Goal: Transaction & Acquisition: Obtain resource

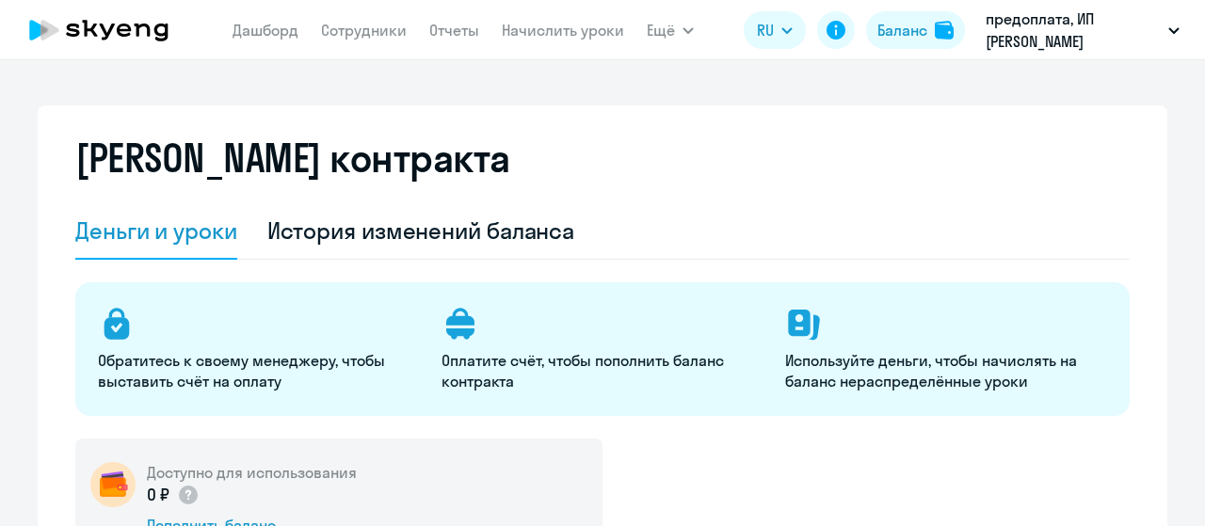
select select "english_adult_not_native_speaker"
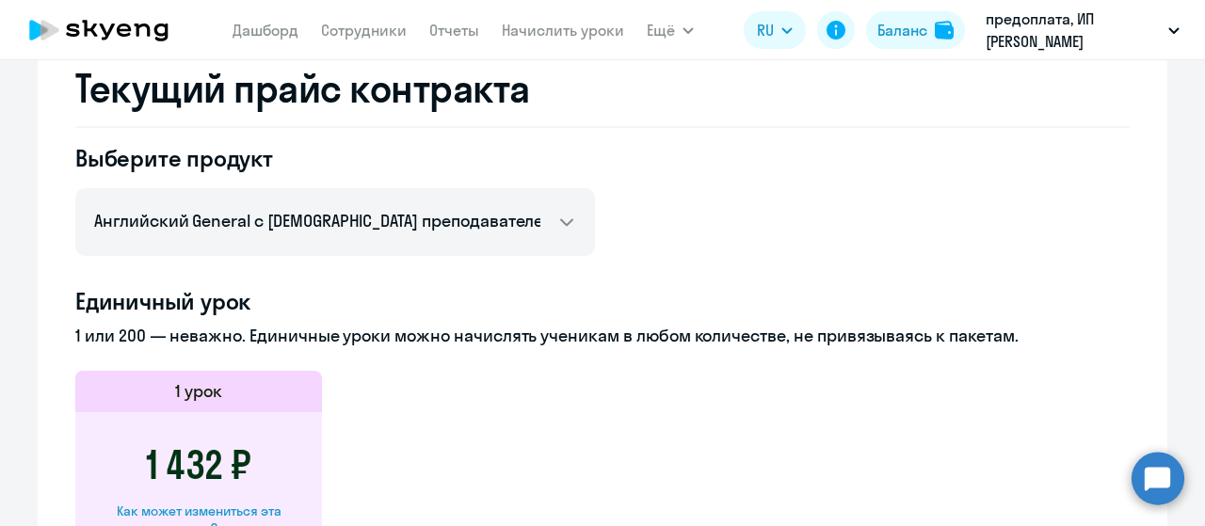
scroll to position [653, 0]
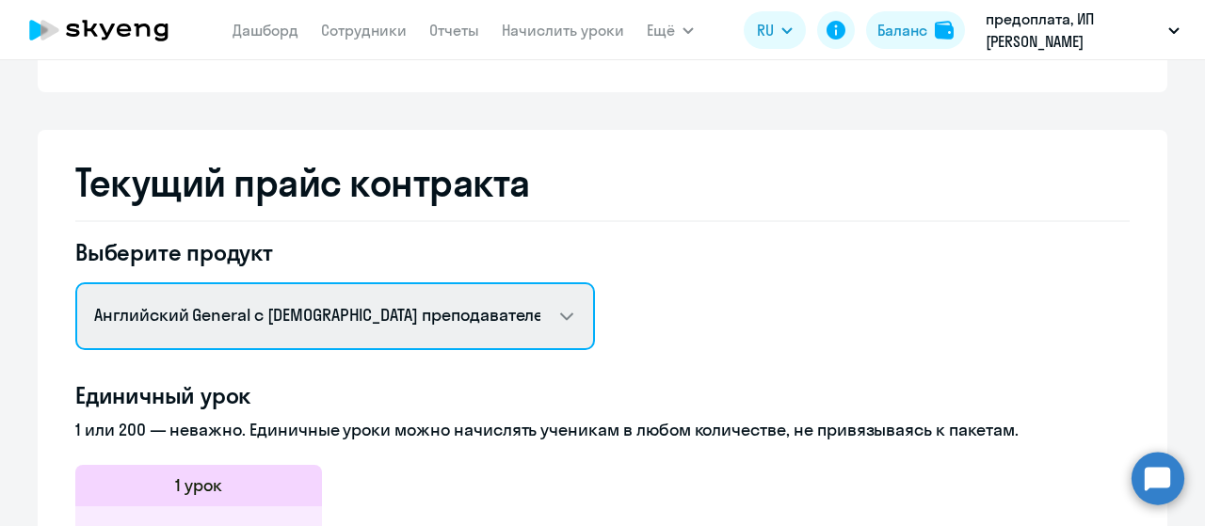
click at [555, 315] on select "Английский General с русскоговорящим преподавателем Английский General с [DEMOG…" at bounding box center [335, 316] width 520 height 68
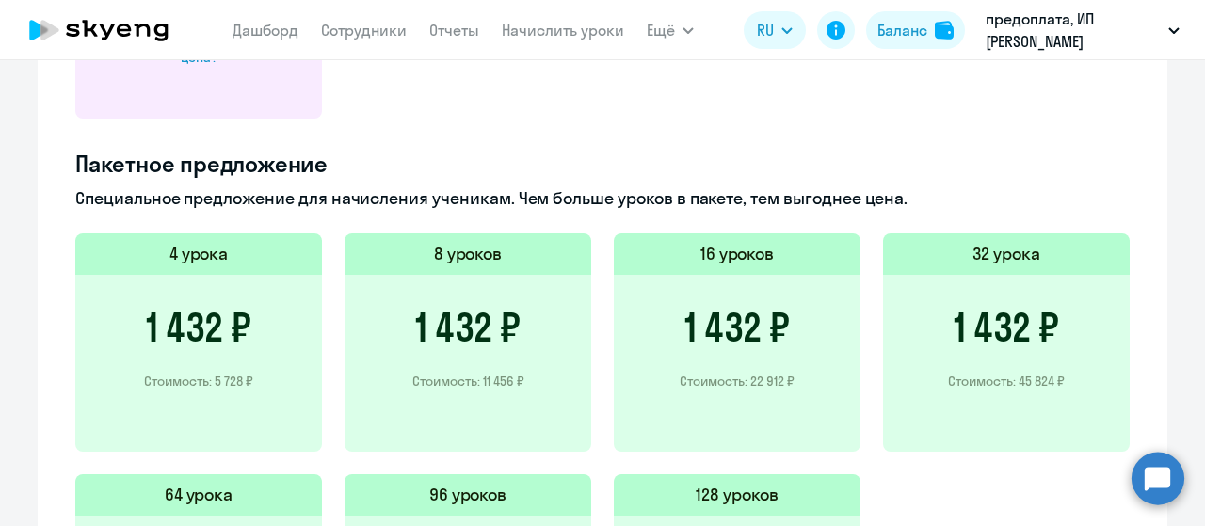
scroll to position [1312, 0]
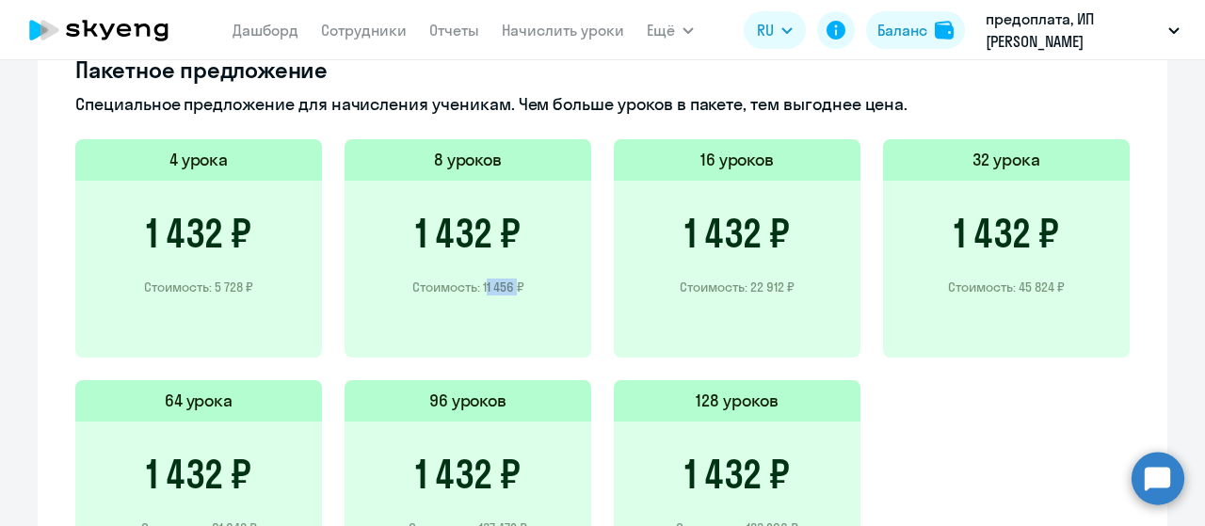
drag, startPoint x: 474, startPoint y: 285, endPoint x: 504, endPoint y: 287, distance: 30.2
click at [504, 287] on p "Стоимость: 11 456 ₽" at bounding box center [468, 287] width 112 height 17
copy p "11 456"
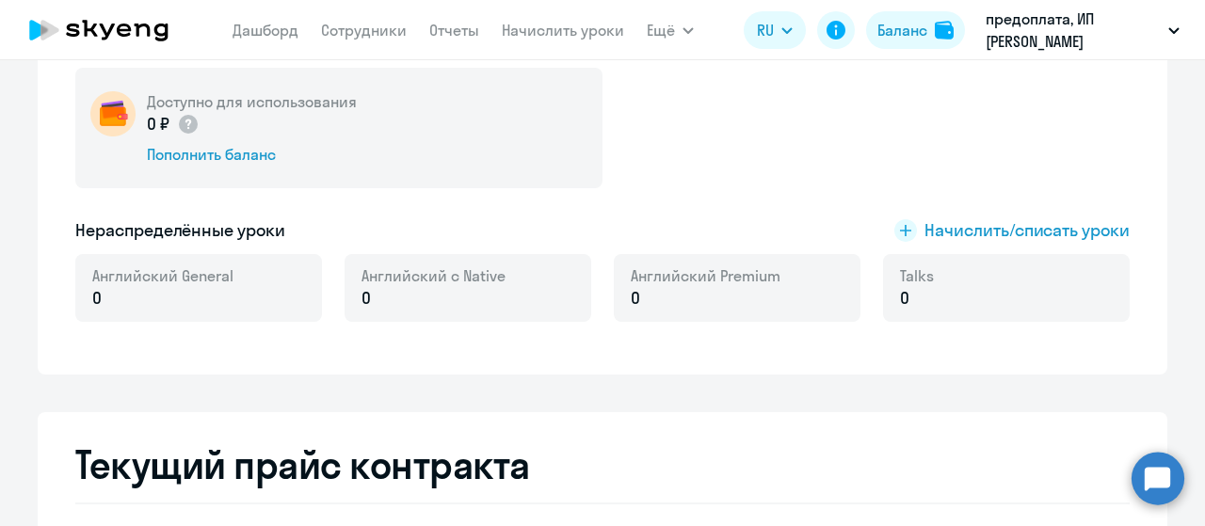
scroll to position [183, 0]
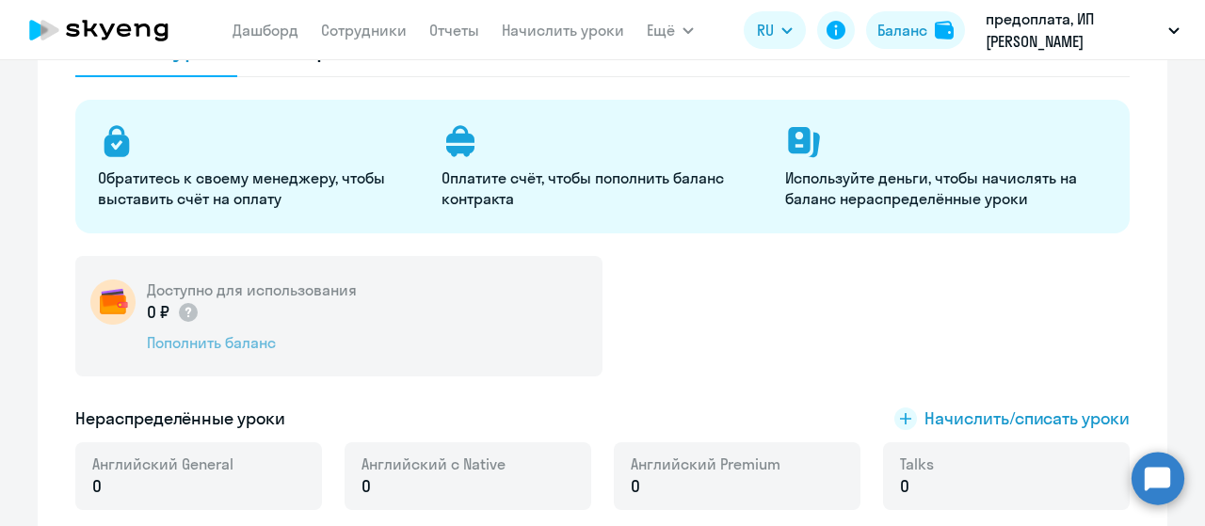
click at [241, 342] on div "Пополнить баланс" at bounding box center [252, 342] width 210 height 21
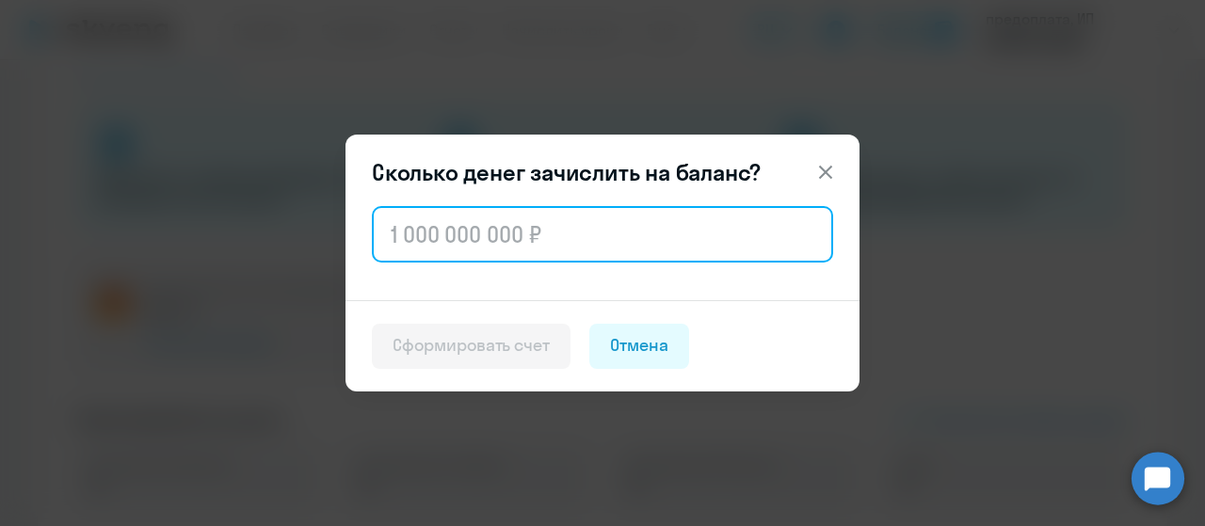
click at [540, 232] on input "text" at bounding box center [602, 234] width 461 height 56
paste input "11 456"
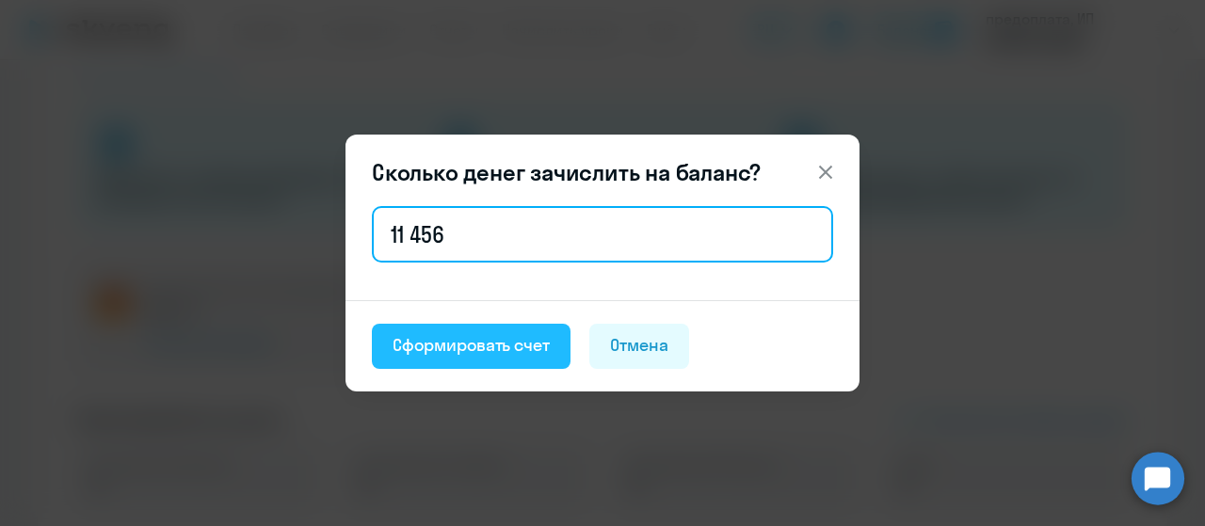
type input "11 456"
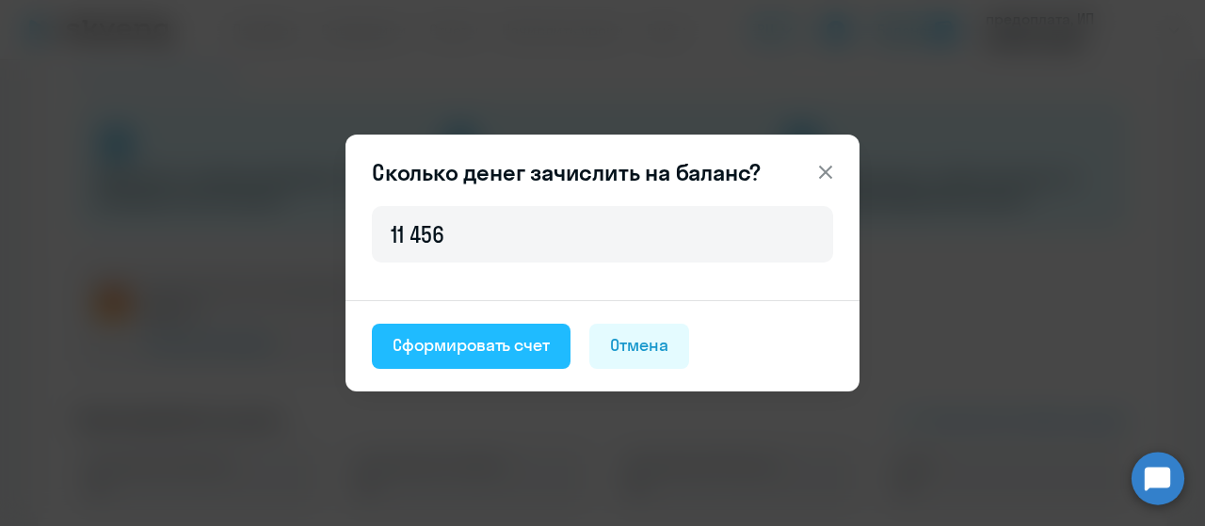
click at [482, 339] on div "Сформировать счет" at bounding box center [470, 345] width 157 height 24
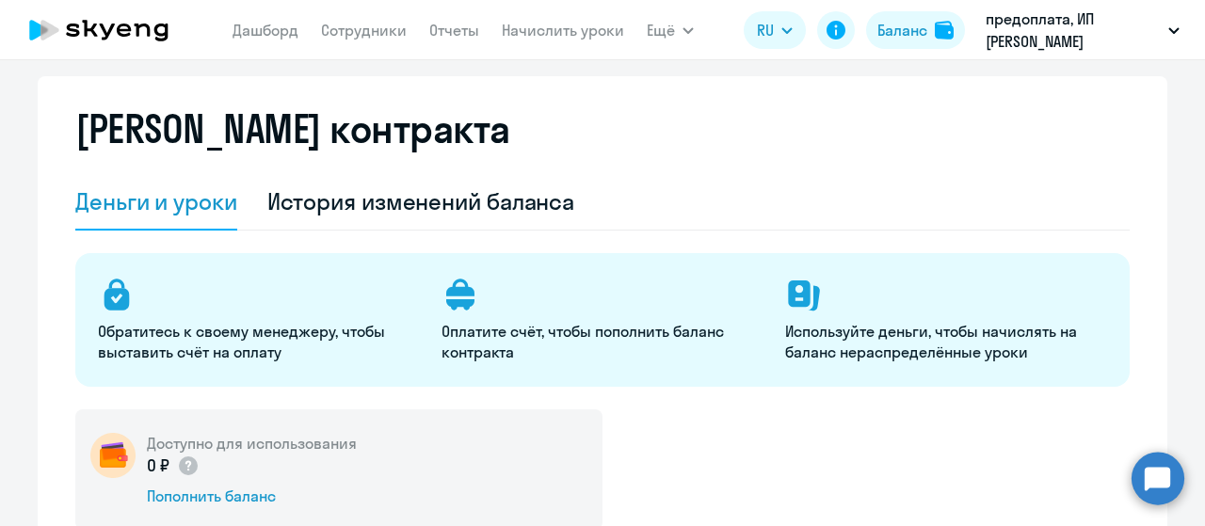
scroll to position [0, 0]
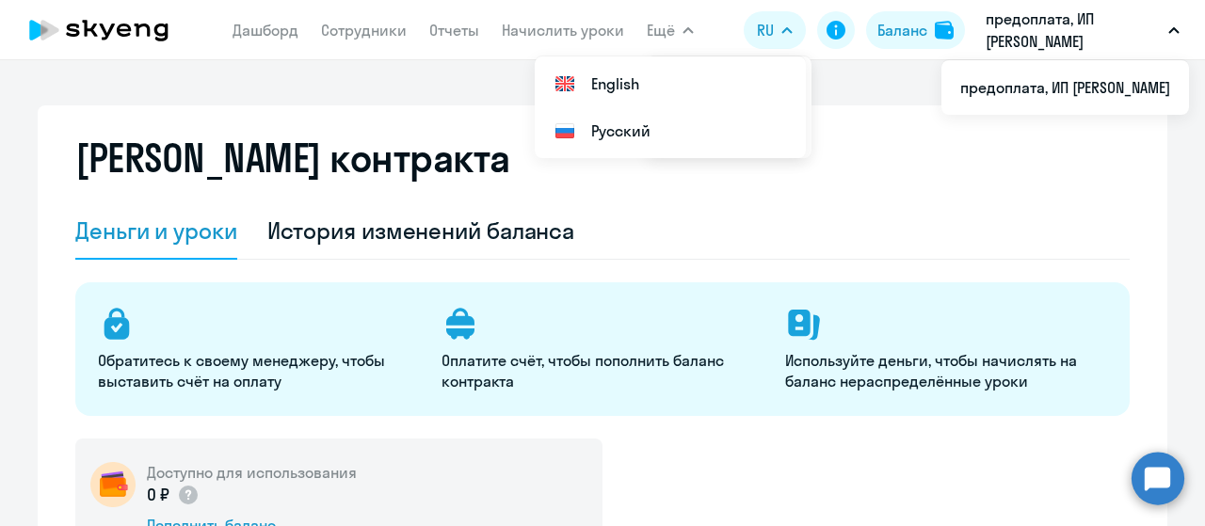
click at [1165, 31] on button "предоплата, ИП [PERSON_NAME]" at bounding box center [1082, 30] width 213 height 45
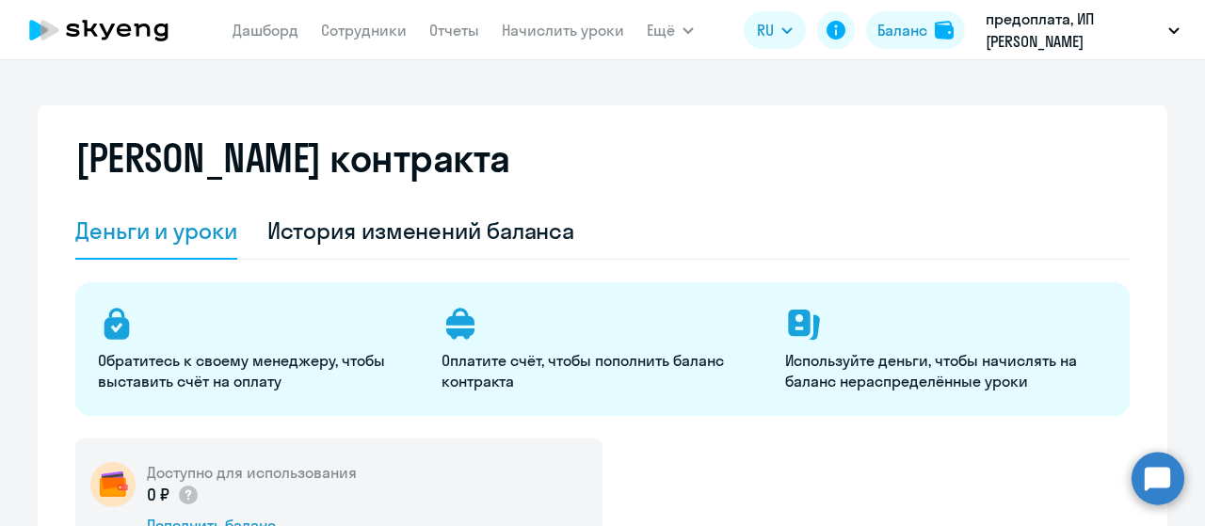
click at [1169, 31] on icon "button" at bounding box center [1173, 30] width 11 height 7
click at [1169, 31] on icon "button" at bounding box center [1173, 30] width 9 height 5
click at [494, 233] on div "История изменений баланса" at bounding box center [421, 231] width 308 height 30
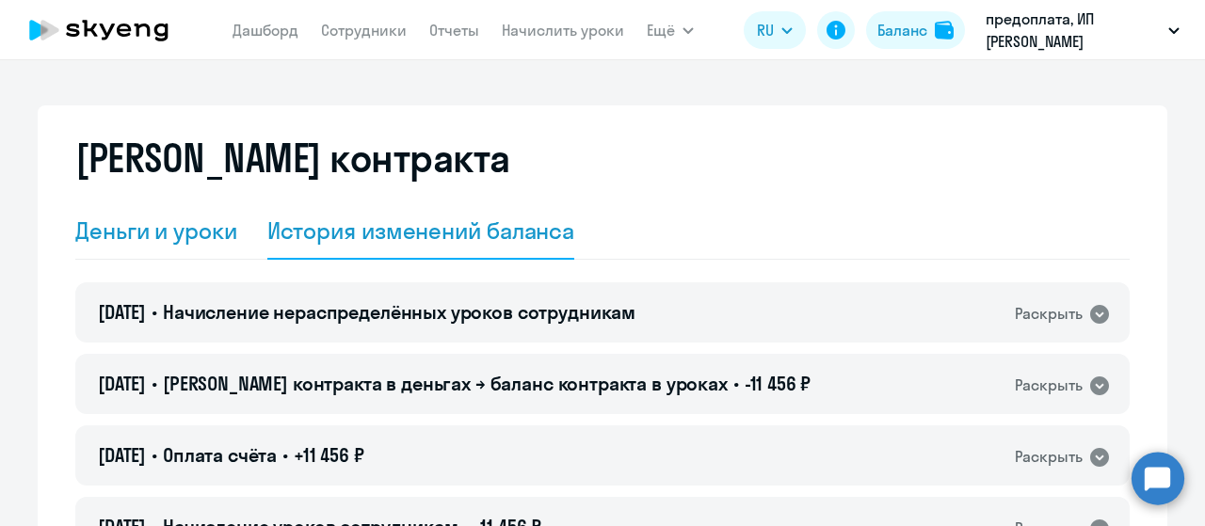
click at [177, 223] on div "Деньги и уроки" at bounding box center [156, 231] width 162 height 30
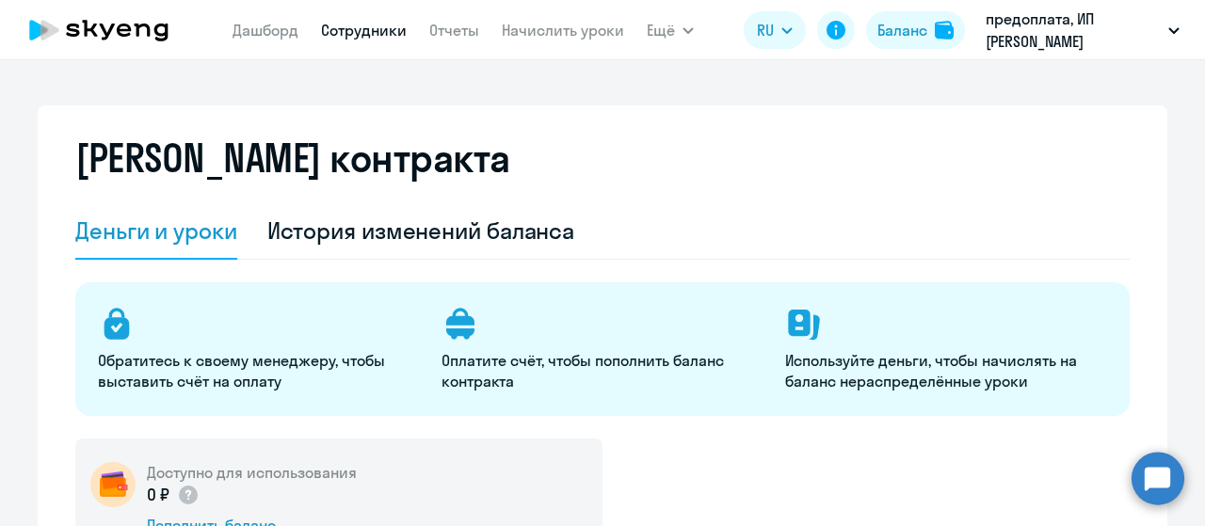
click at [393, 31] on link "Сотрудники" at bounding box center [364, 30] width 86 height 19
select select "30"
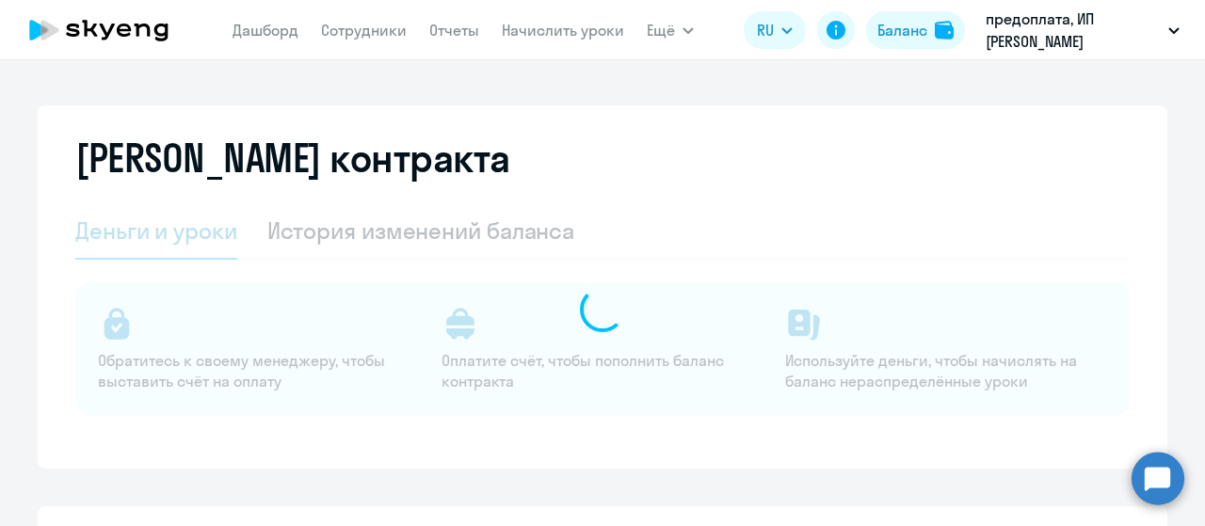
select select "english_adult_not_native_speaker"
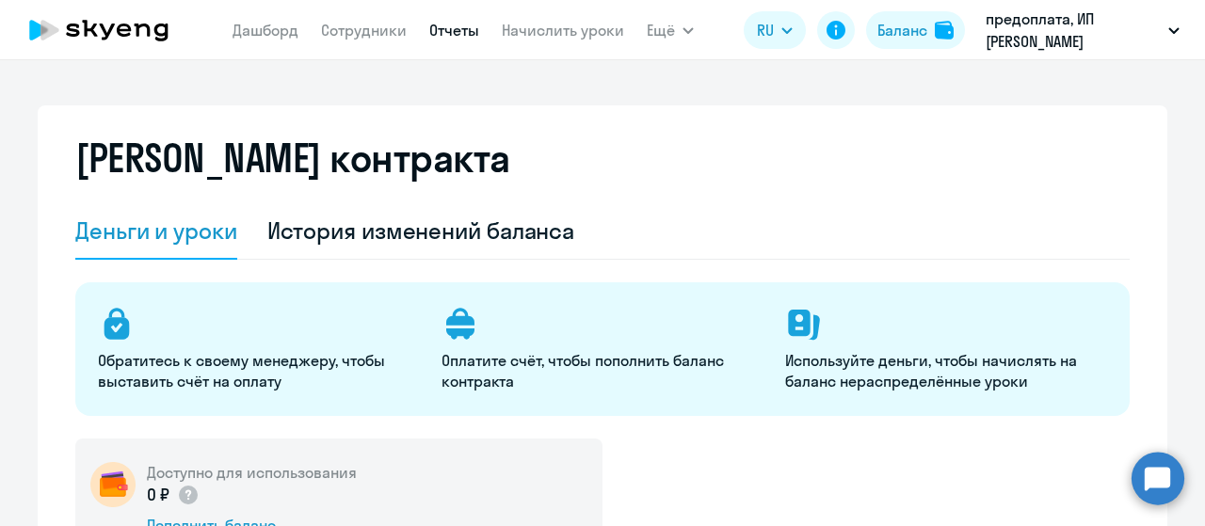
click at [459, 36] on link "Отчеты" at bounding box center [454, 30] width 50 height 19
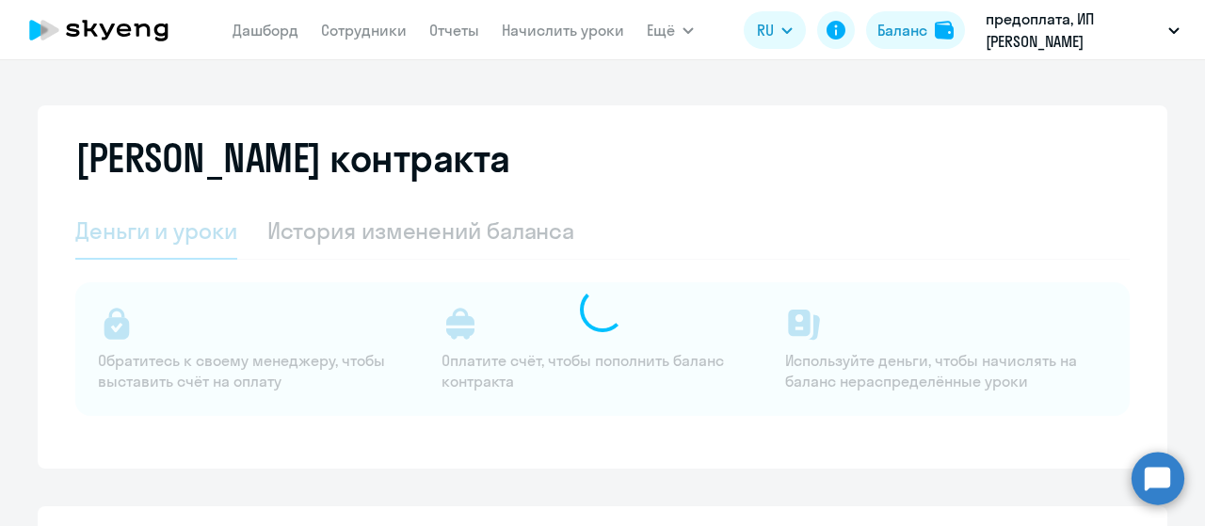
select select "english_adult_not_native_speaker"
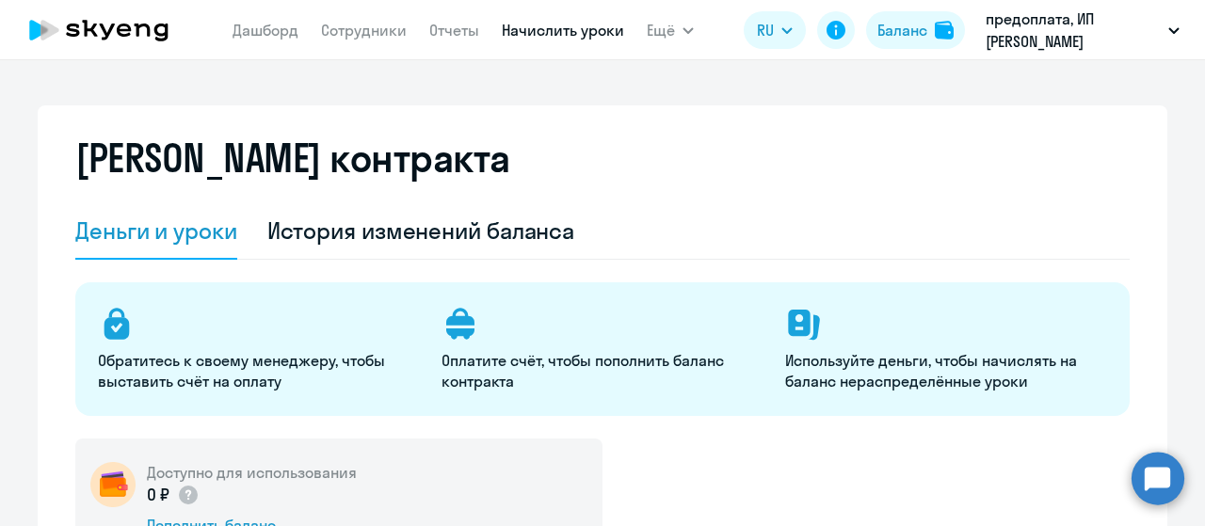
click at [576, 33] on link "Начислить уроки" at bounding box center [563, 30] width 122 height 19
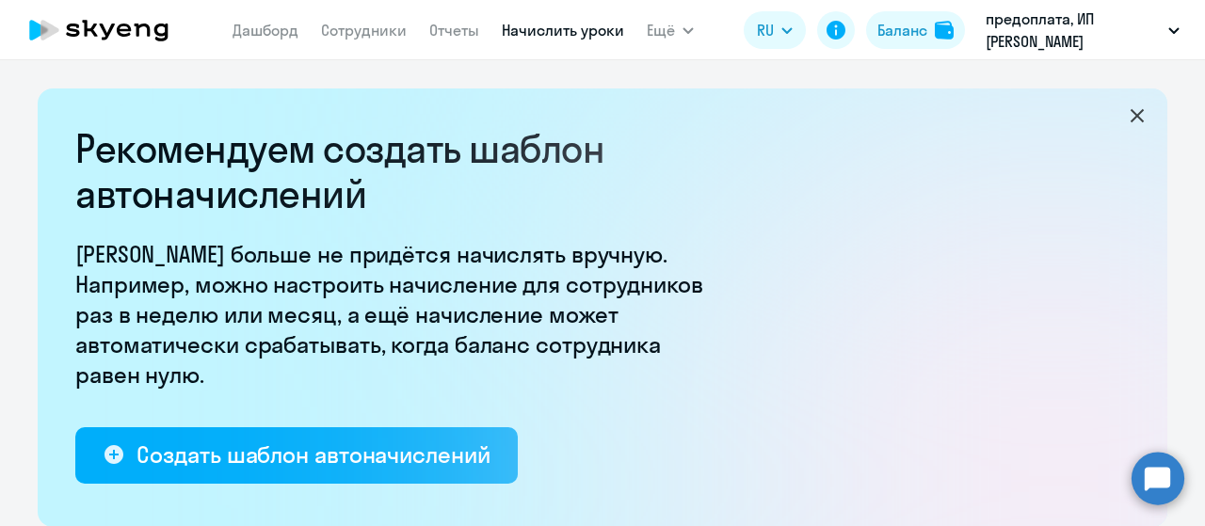
select select "10"
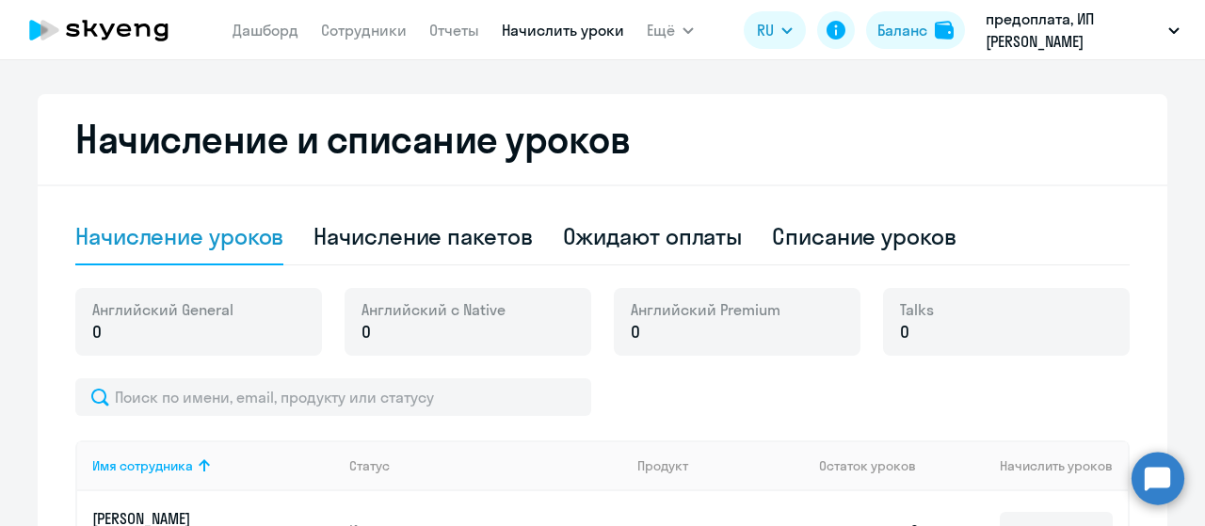
scroll to position [824, 0]
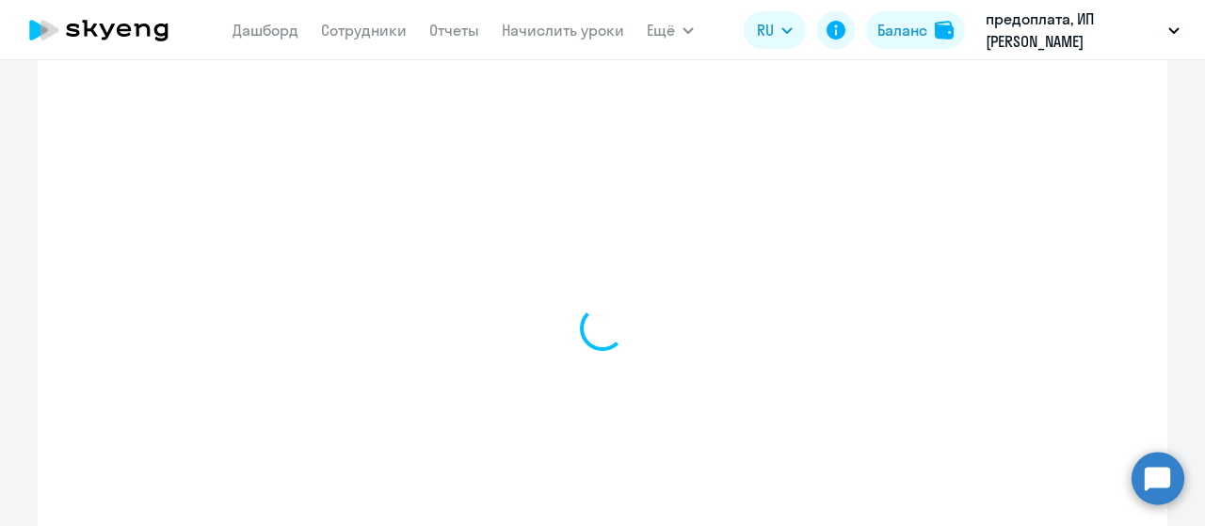
scroll to position [917, 0]
select select "english_adult_not_native_speaker"
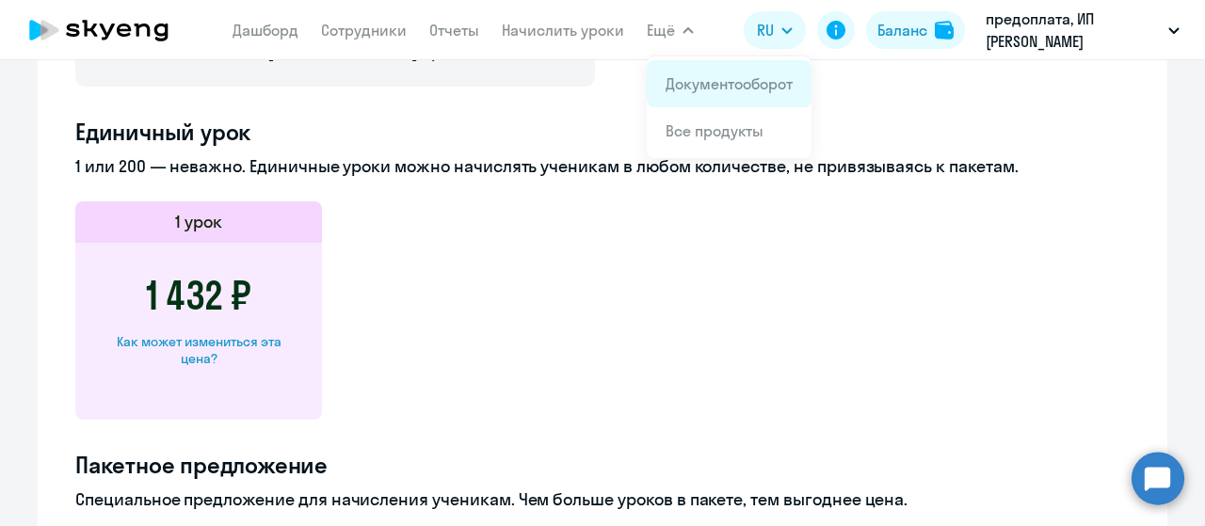
click at [698, 79] on link "Документооборот" at bounding box center [728, 83] width 127 height 19
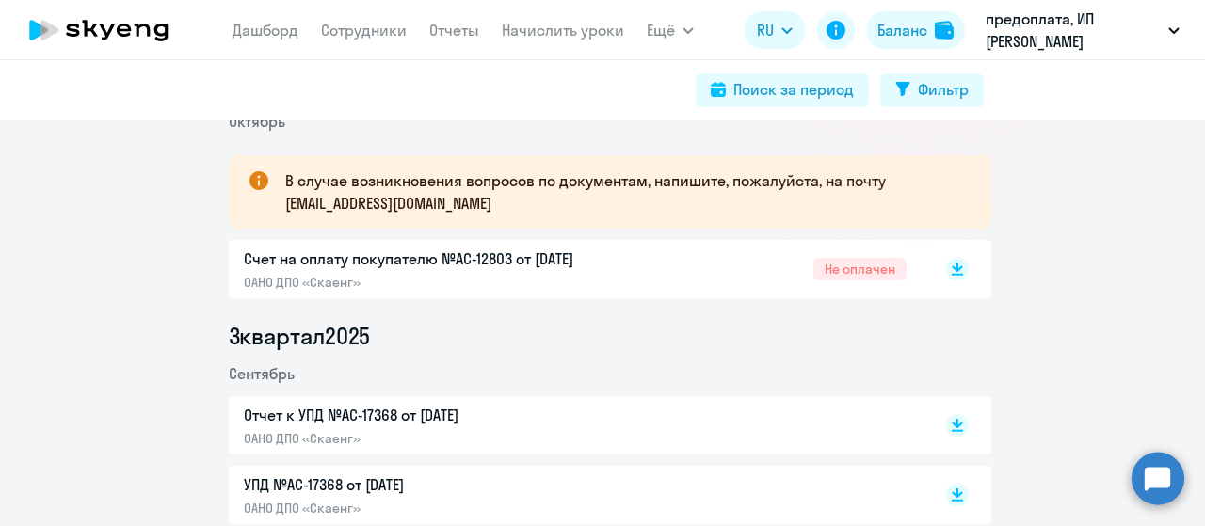
scroll to position [282, 0]
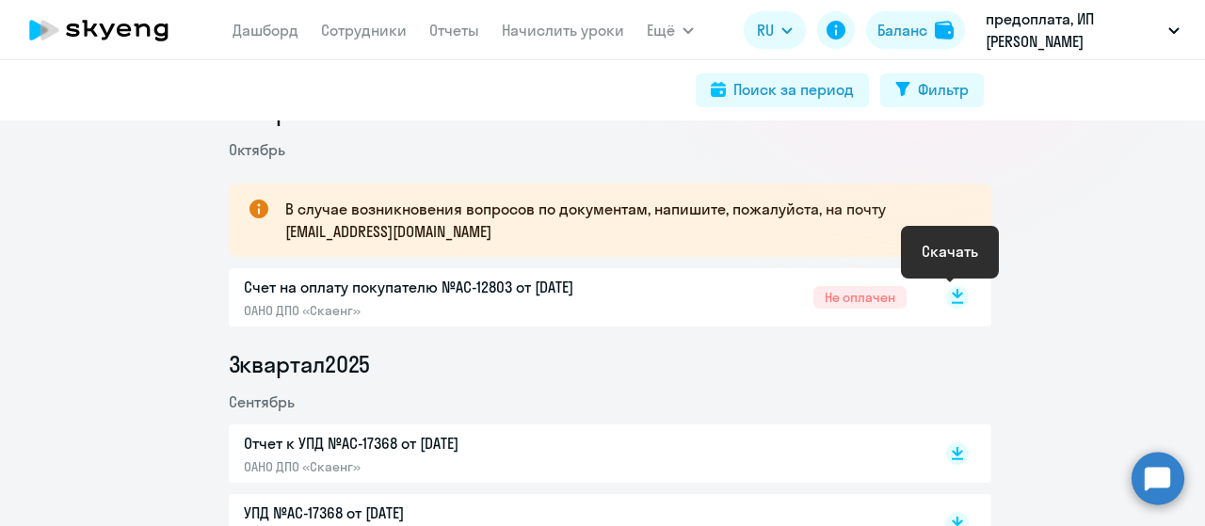
click at [956, 293] on rect at bounding box center [957, 297] width 23 height 23
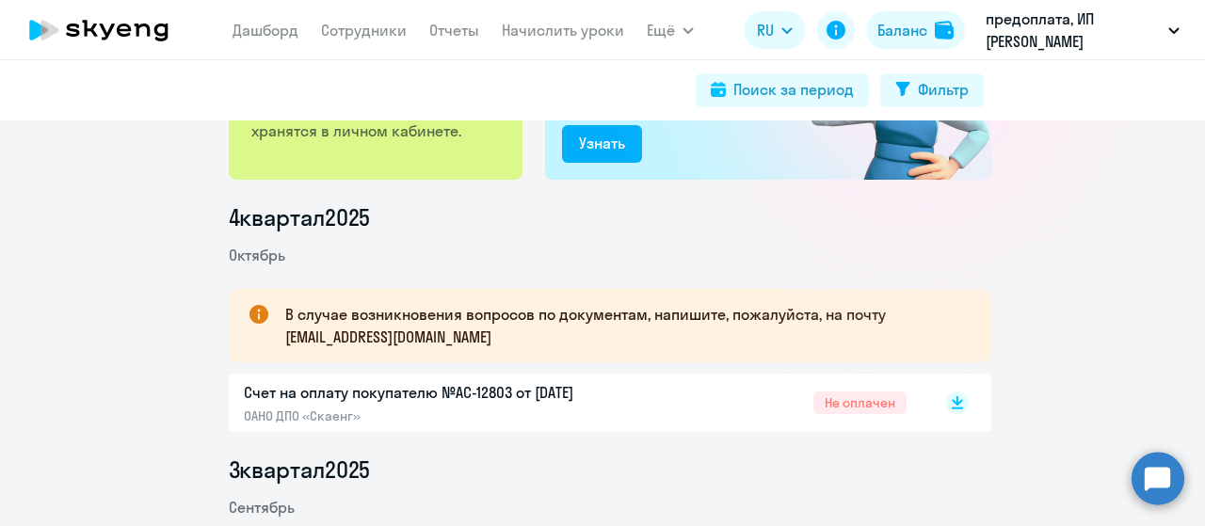
scroll to position [0, 0]
